Goal: Information Seeking & Learning: Compare options

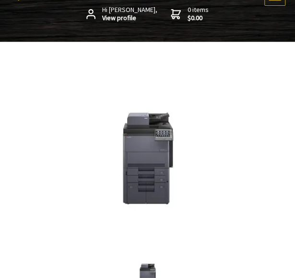
scroll to position [96, 0]
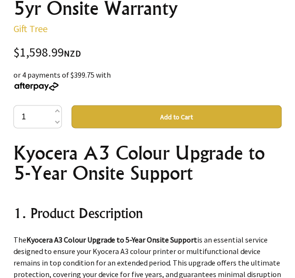
scroll to position [336, 0]
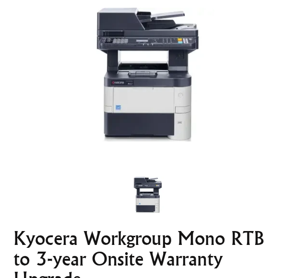
scroll to position [240, 0]
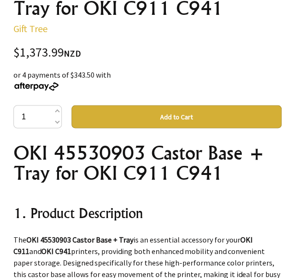
scroll to position [240, 0]
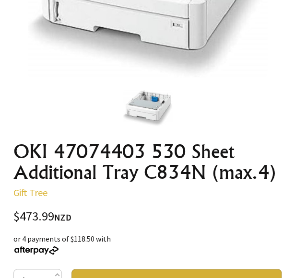
scroll to position [288, 0]
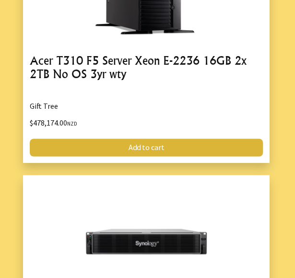
scroll to position [873, 0]
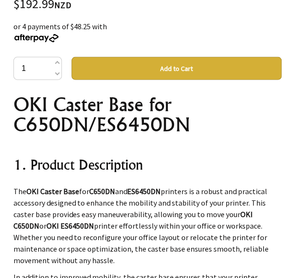
scroll to position [192, 0]
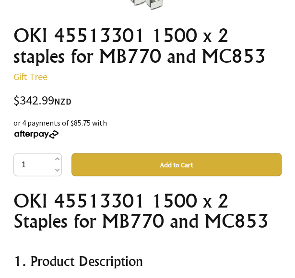
scroll to position [384, 0]
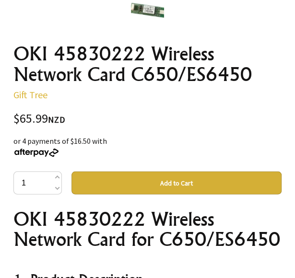
scroll to position [336, 0]
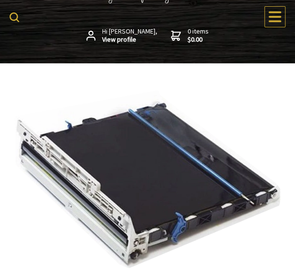
scroll to position [48, 0]
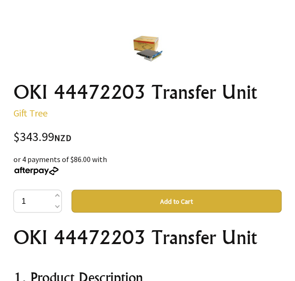
scroll to position [336, 0]
